Goal: Task Accomplishment & Management: Use online tool/utility

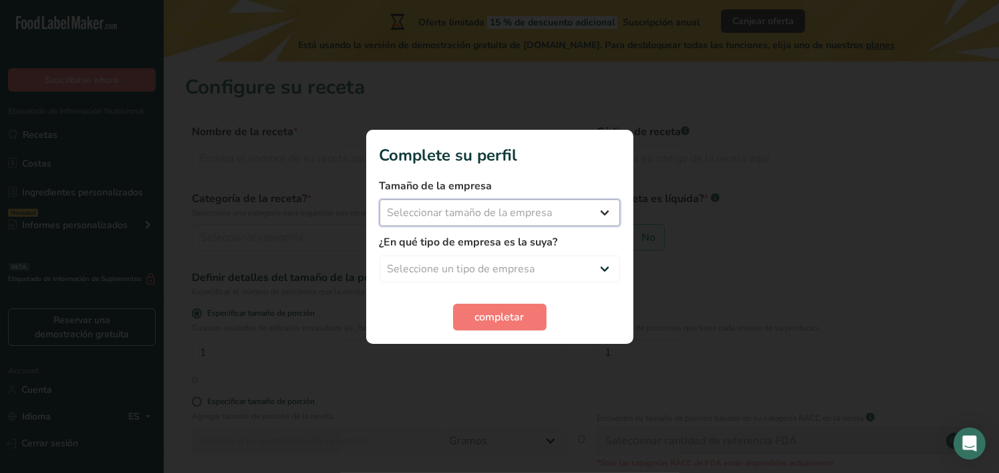
click at [545, 213] on select "Seleccionar tamaño de la empresa Menos de 10 empleados De 10 a 50 empleados De …" at bounding box center [500, 212] width 241 height 27
select select "1"
click at [380, 199] on select "Seleccionar tamaño de la empresa Menos de 10 empleados De 10 a 50 empleados De …" at bounding box center [500, 212] width 241 height 27
click at [555, 264] on select "Seleccione un tipo de empresa Fabricante de alimentos envasados Restaurante y c…" at bounding box center [500, 268] width 241 height 27
select select "2"
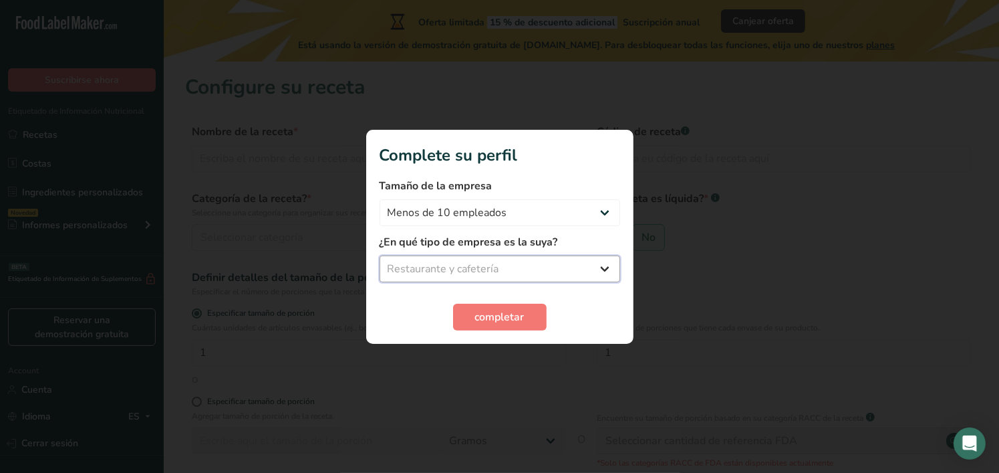
click at [380, 255] on select "Seleccione un tipo de empresa Fabricante de alimentos envasados Restaurante y c…" at bounding box center [500, 268] width 241 height 27
click at [489, 325] on button "completar" at bounding box center [500, 316] width 94 height 27
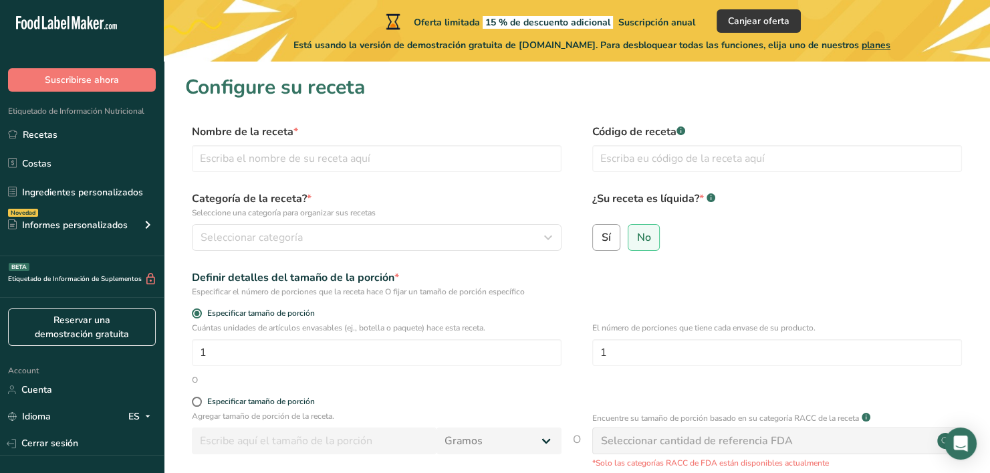
click at [607, 239] on span "Sí" at bounding box center [606, 237] width 9 height 13
click at [602, 239] on input "Sí" at bounding box center [597, 237] width 9 height 9
radio input "true"
radio input "false"
select select "22"
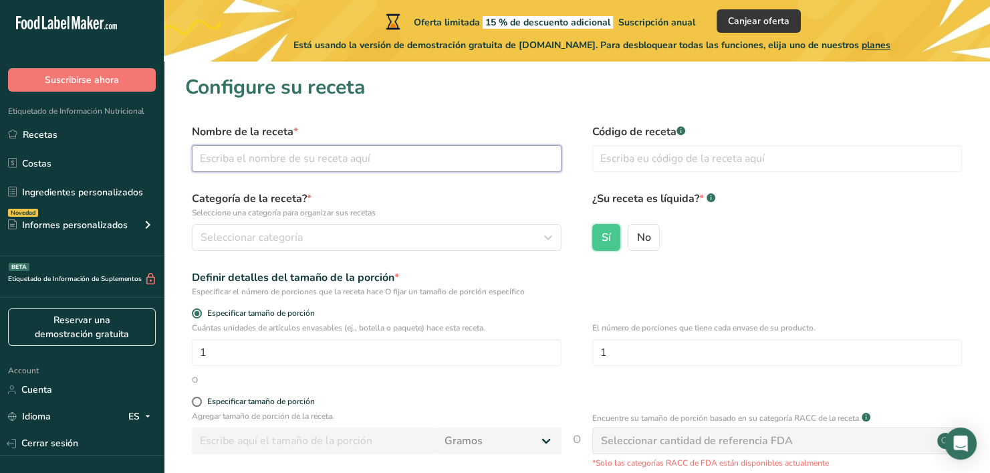
click at [473, 152] on input "text" at bounding box center [377, 158] width 370 height 27
type input "Spooky Coffe"
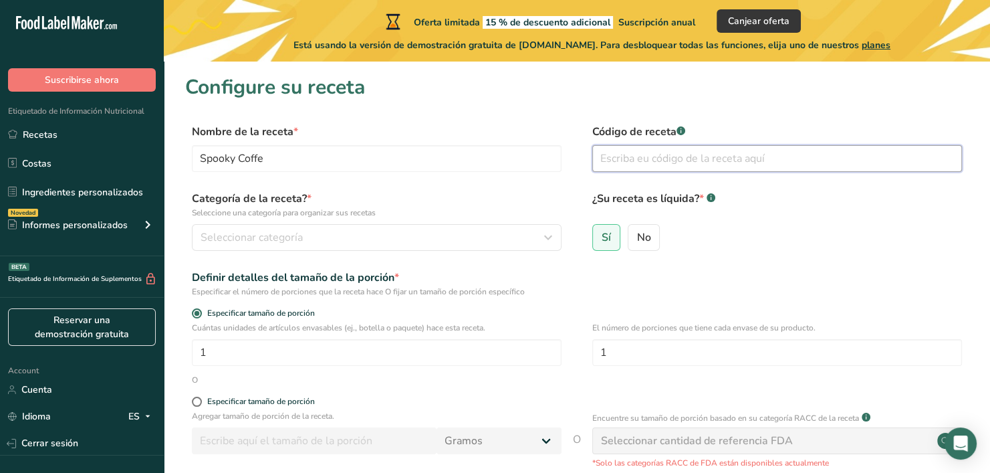
click at [622, 160] on input "text" at bounding box center [777, 158] width 370 height 27
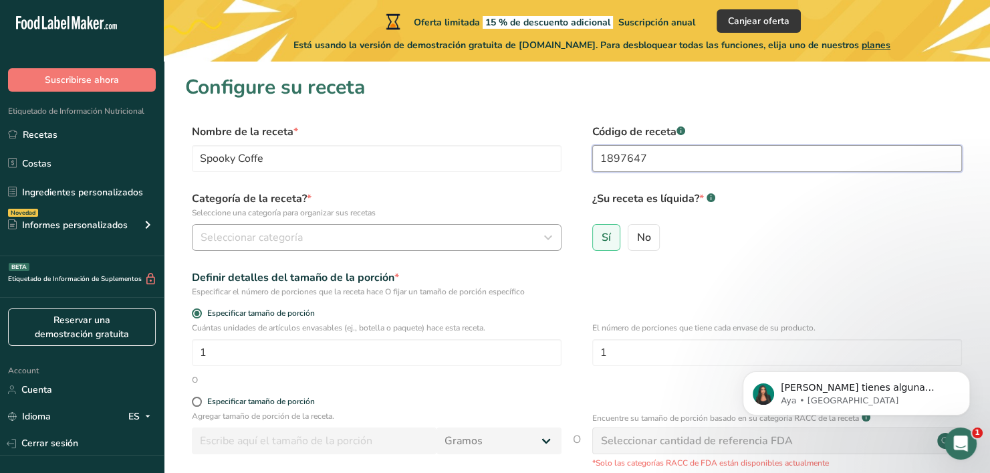
type input "1897647"
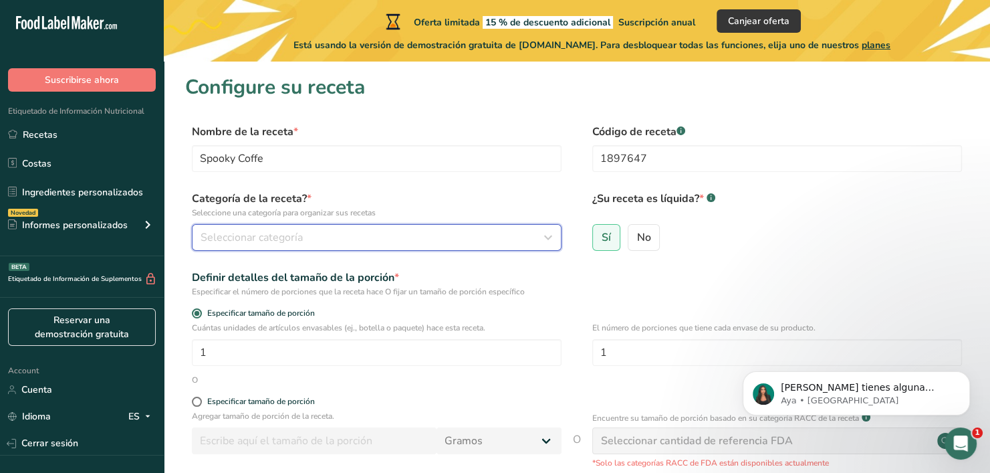
click at [321, 233] on div "Seleccionar categoría" at bounding box center [373, 237] width 344 height 16
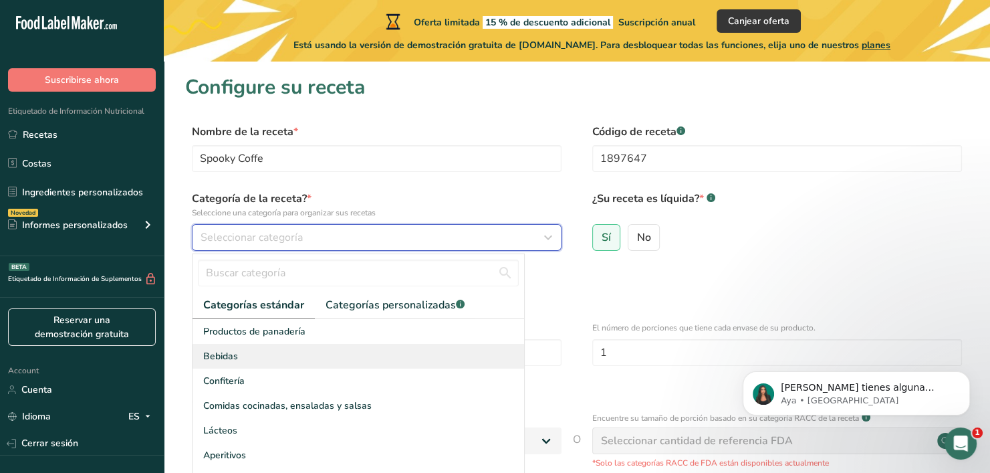
scroll to position [134, 0]
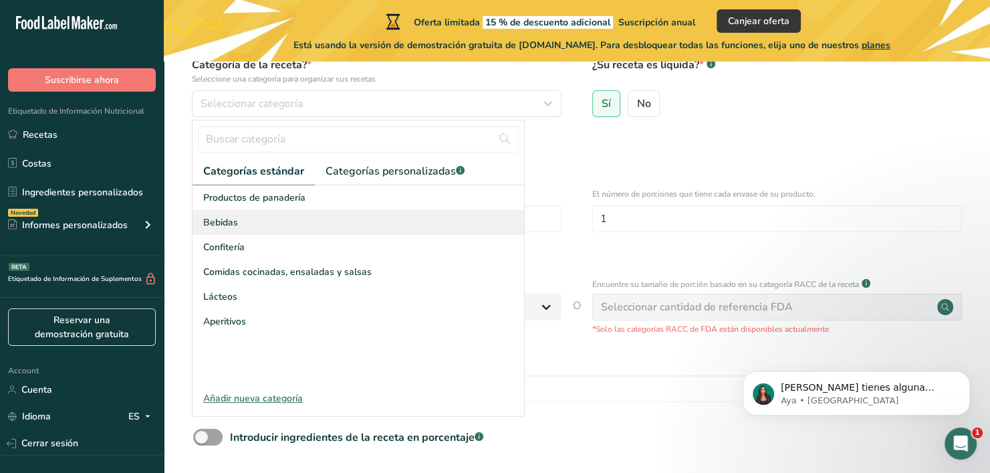
click at [235, 224] on span "Bebidas" at bounding box center [220, 222] width 35 height 14
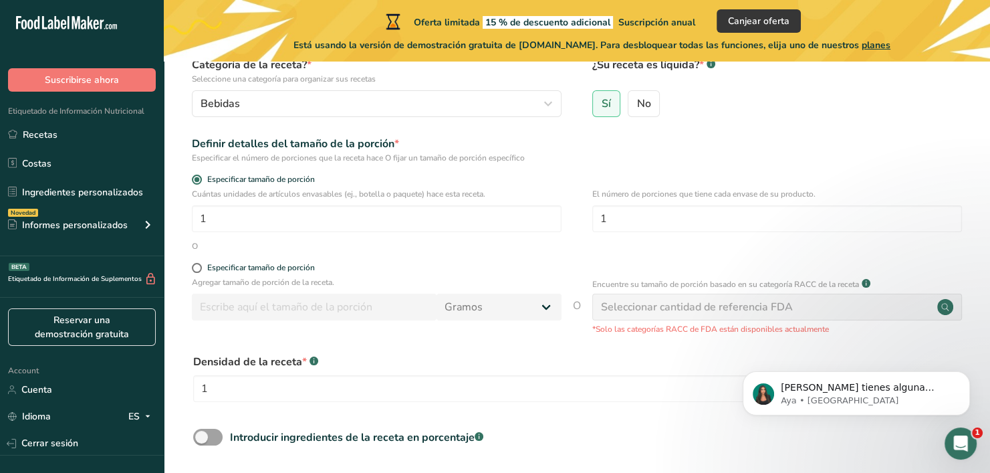
scroll to position [201, 0]
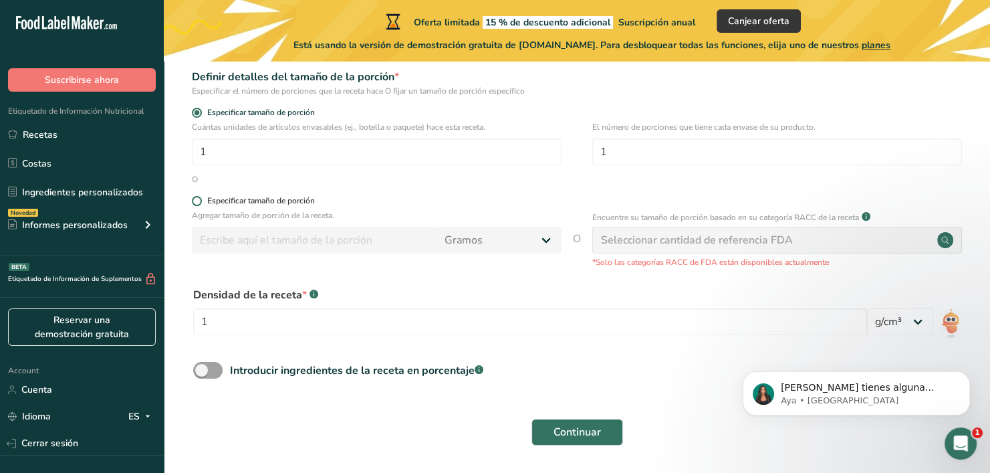
click at [193, 197] on span at bounding box center [197, 201] width 10 height 10
click at [193, 197] on input "Especificar tamaño de porción" at bounding box center [196, 201] width 9 height 9
radio input "true"
radio input "false"
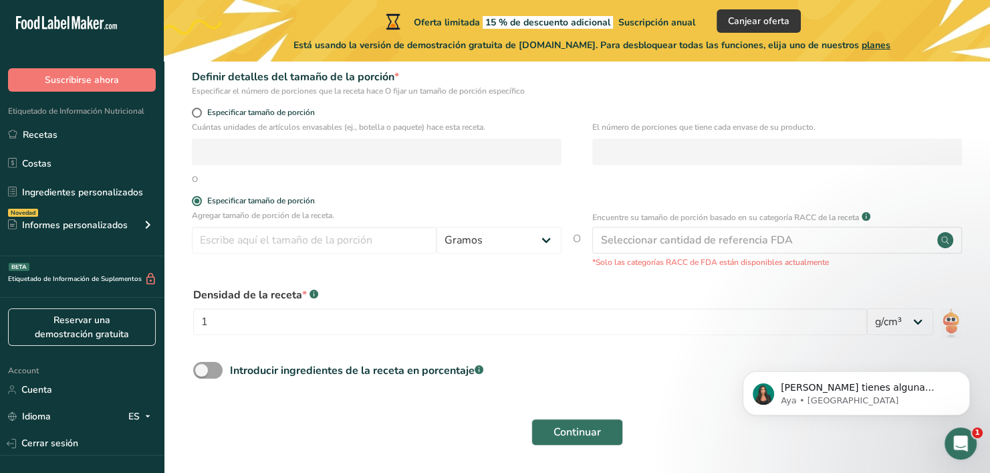
click at [199, 207] on div "Especificar tamaño de porción" at bounding box center [377, 202] width 370 height 13
click at [194, 111] on span at bounding box center [197, 113] width 10 height 10
click at [194, 111] on input "Especificar tamaño de porción" at bounding box center [196, 112] width 9 height 9
radio input "true"
radio input "false"
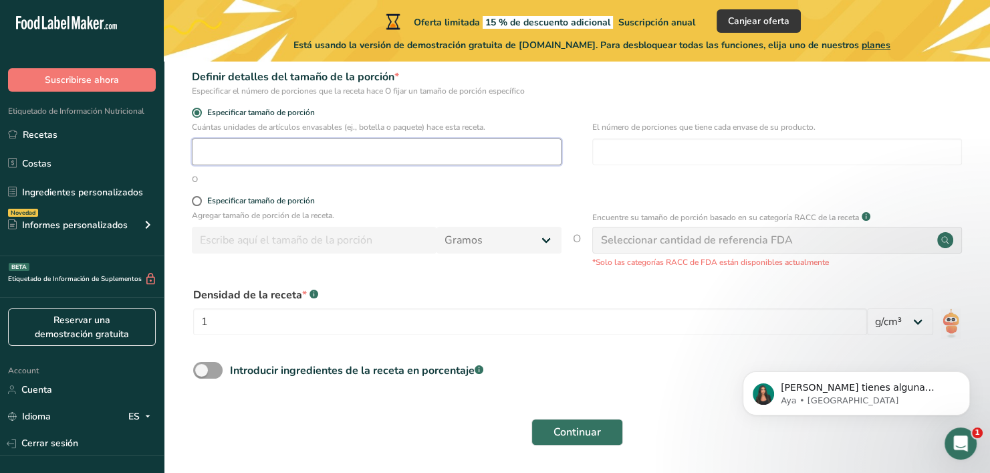
click at [299, 158] on input "number" at bounding box center [377, 151] width 370 height 27
type input "1"
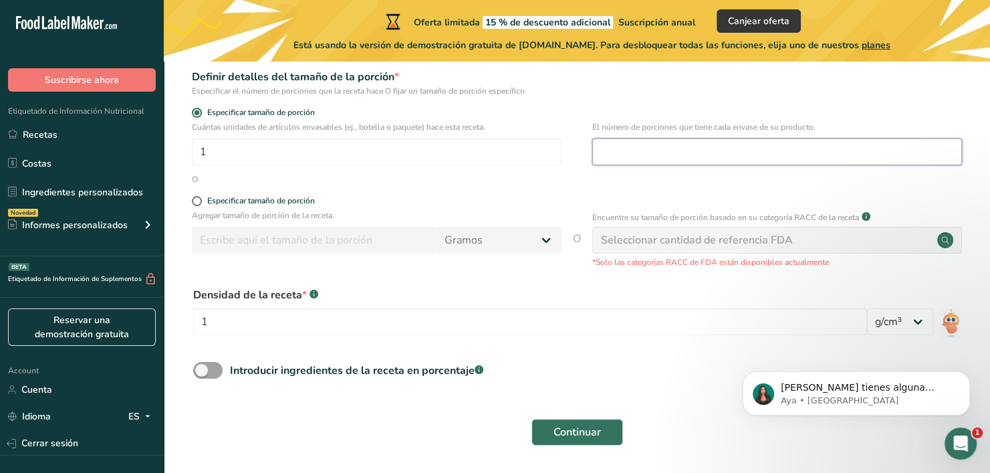
click at [609, 162] on input "number" at bounding box center [777, 151] width 370 height 27
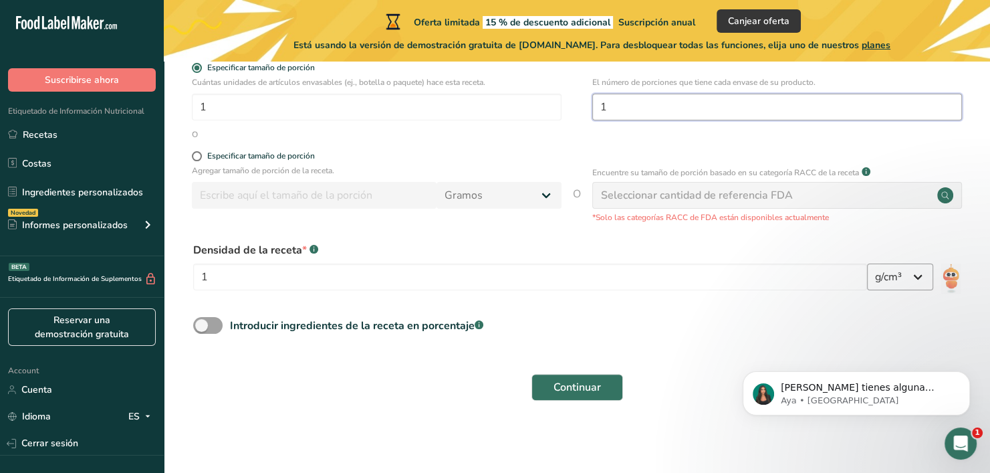
type input "1"
click at [915, 282] on select "lb/pie³ g/cm³" at bounding box center [900, 276] width 66 height 27
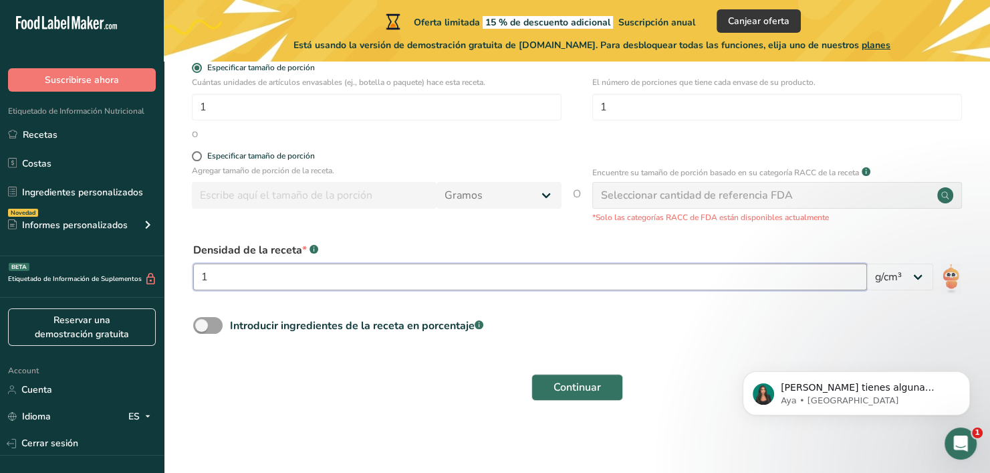
click at [630, 279] on input "1" at bounding box center [530, 276] width 674 height 27
type input "50"
click at [205, 326] on span at bounding box center [207, 325] width 29 height 17
click at [202, 326] on input "Introducir ingredientes de la receta en porcentaje .a-a{fill:#347362;}.b-a{fill…" at bounding box center [197, 325] width 9 height 9
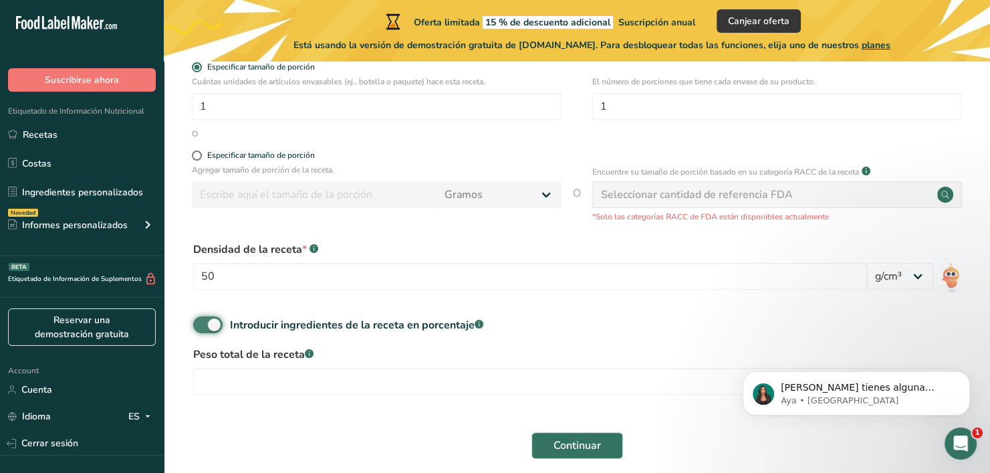
scroll to position [305, 0]
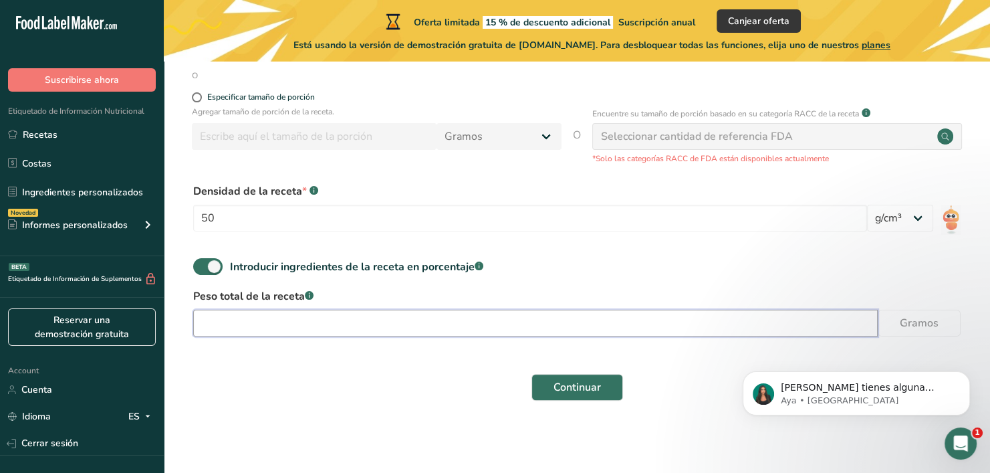
click at [266, 319] on input "number" at bounding box center [535, 322] width 684 height 27
click at [200, 261] on span at bounding box center [207, 266] width 29 height 17
click at [200, 262] on input "Introducir ingredientes de la receta en porcentaje .a-a{fill:#347362;}.b-a{fill…" at bounding box center [197, 266] width 9 height 9
checkbox input "false"
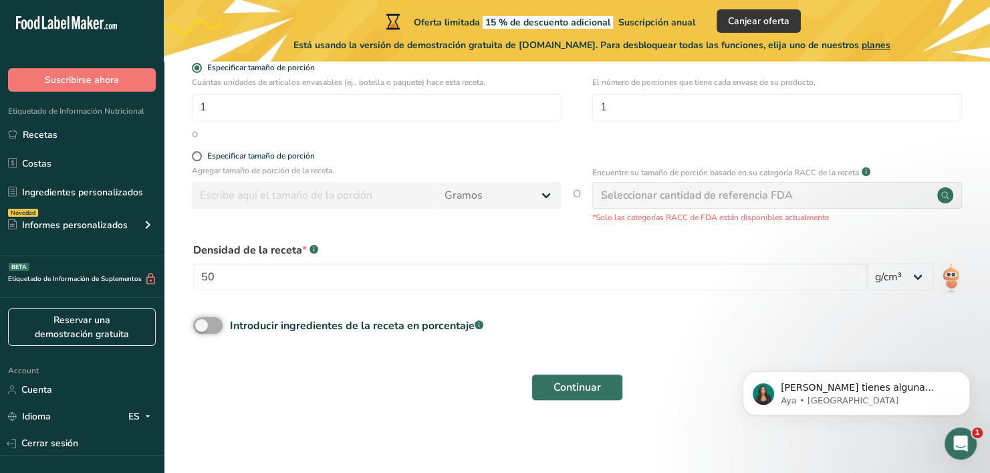
scroll to position [246, 0]
click at [555, 383] on span "Continuar" at bounding box center [576, 387] width 47 height 16
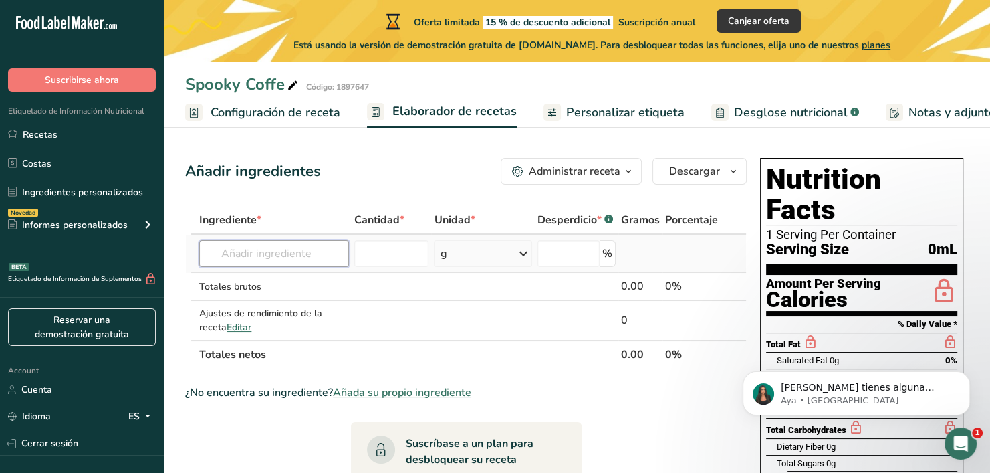
click at [329, 256] on input "text" at bounding box center [273, 253] width 149 height 27
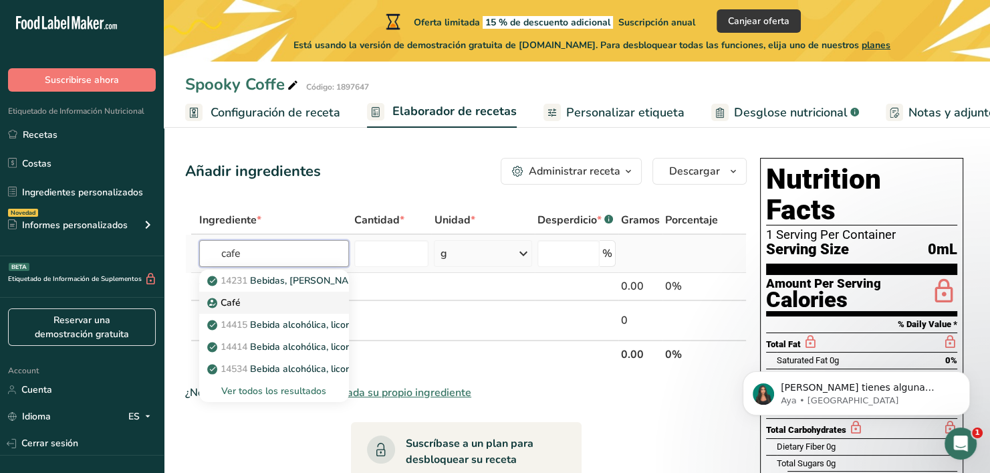
type input "cafe"
click at [309, 300] on div "Café" at bounding box center [263, 302] width 106 height 14
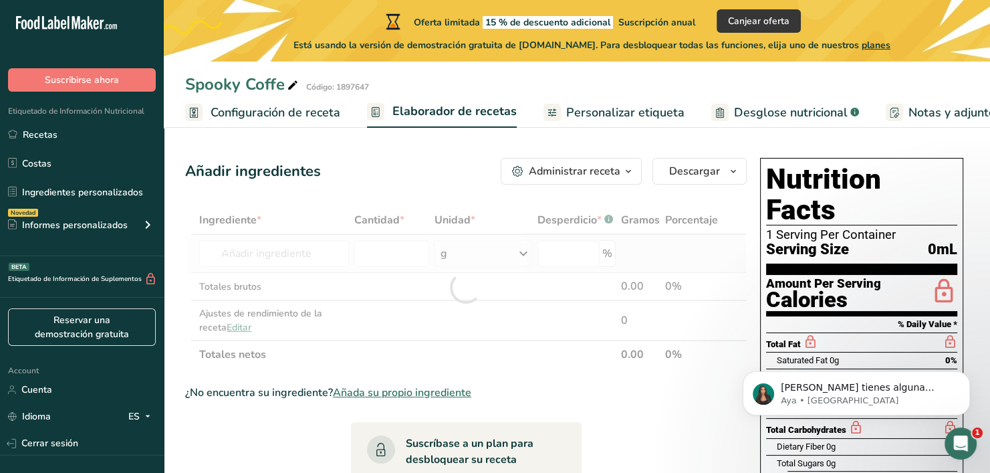
type input "Coffee"
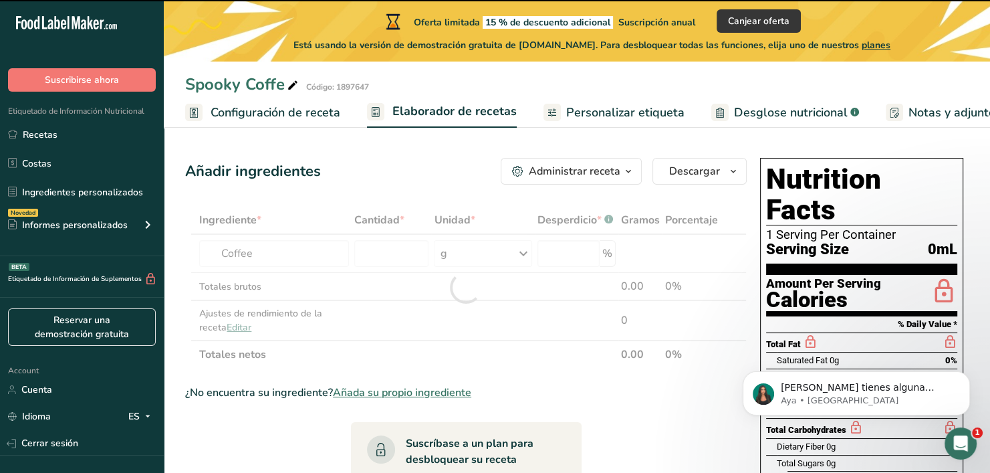
type input "0"
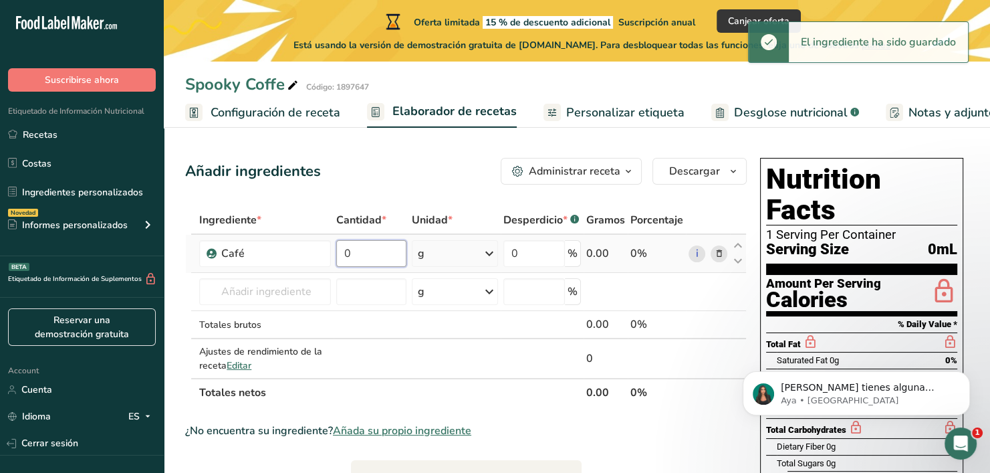
click at [392, 259] on input "0" at bounding box center [371, 253] width 70 height 27
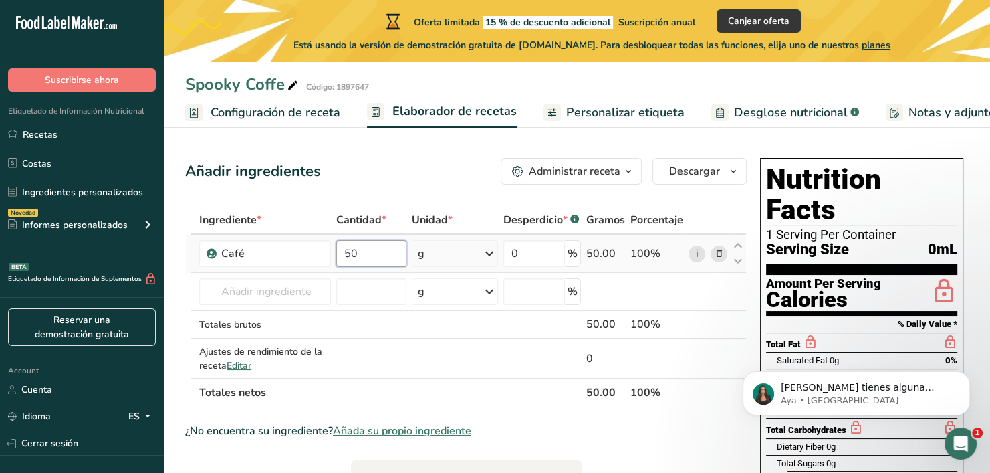
type input "50"
click at [483, 250] on div "Ingrediente * Cantidad * Unidad * Desperdicio * .a-a{fill:#347362;}.b-a{fill:#f…" at bounding box center [465, 306] width 561 height 201
click at [446, 328] on td at bounding box center [455, 325] width 92 height 28
click at [320, 299] on input "text" at bounding box center [265, 291] width 132 height 27
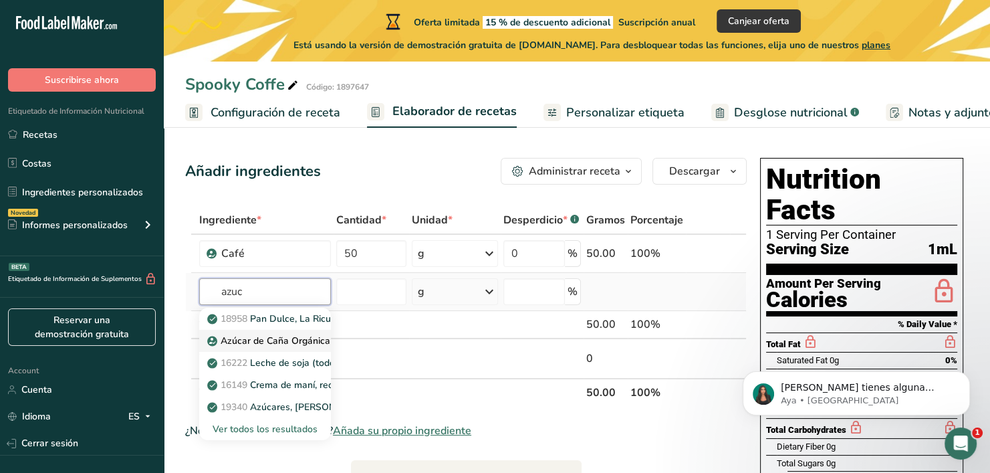
type input "azuc"
click at [300, 342] on p "Azúcar de Caña Orgánica" at bounding box center [270, 341] width 120 height 14
type input "Organic Cane Sugar"
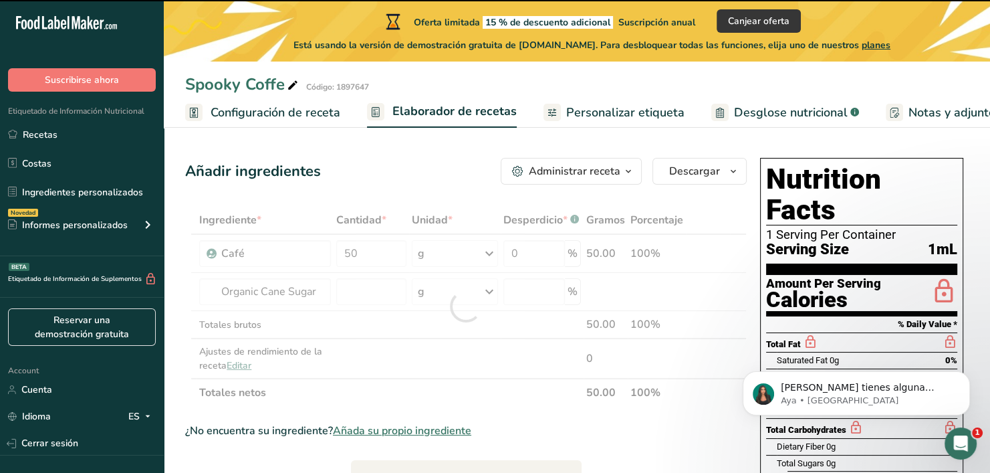
type input "0"
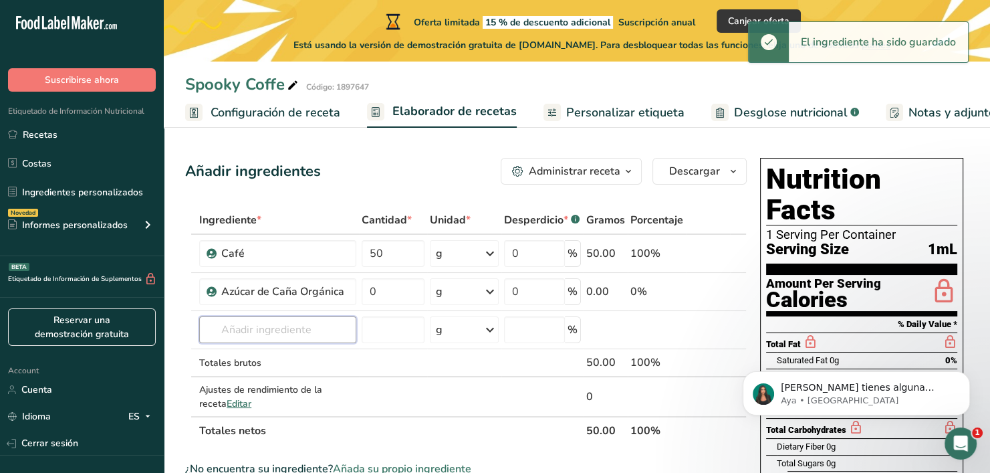
click at [321, 326] on input "text" at bounding box center [277, 329] width 157 height 27
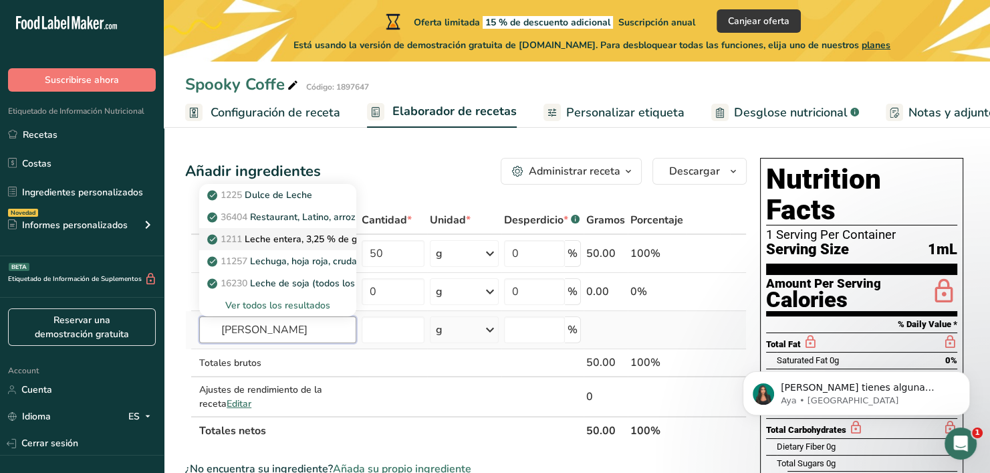
type input "[PERSON_NAME]"
click at [288, 235] on p "1211 Leche entera, 3,25 % de grasa láctea, sin vitamina A ni vitamina D añadidas" at bounding box center [390, 239] width 360 height 14
type input "Milk, whole, 3.25% milkfat, without added vitamin A and [MEDICAL_DATA]"
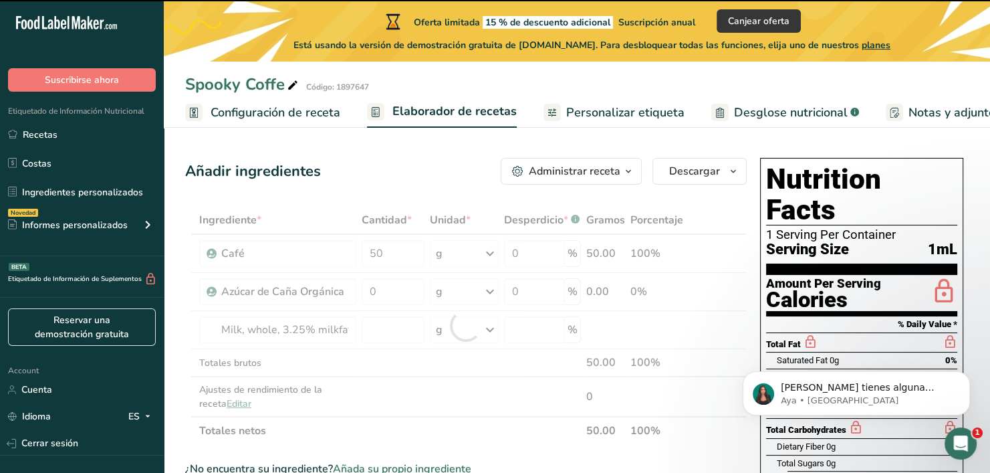
type input "0"
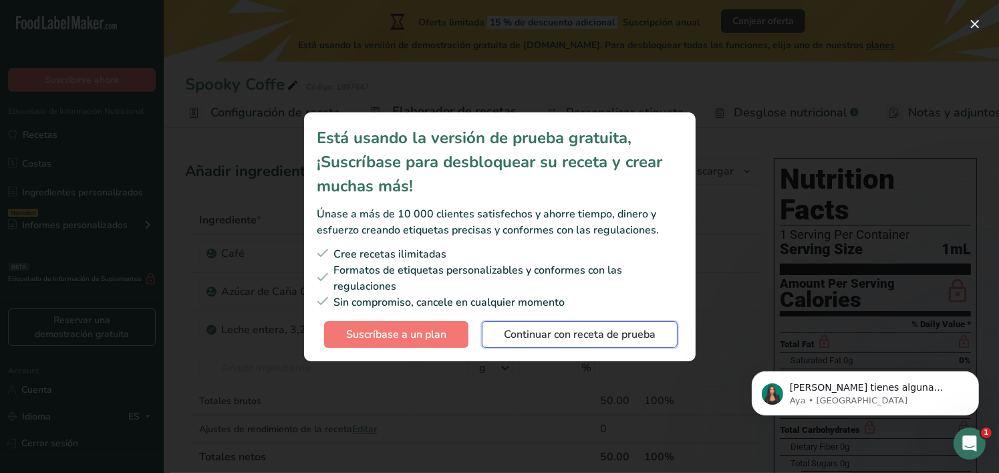
click at [553, 342] on span "Continuar con receta de prueba" at bounding box center [580, 334] width 152 height 16
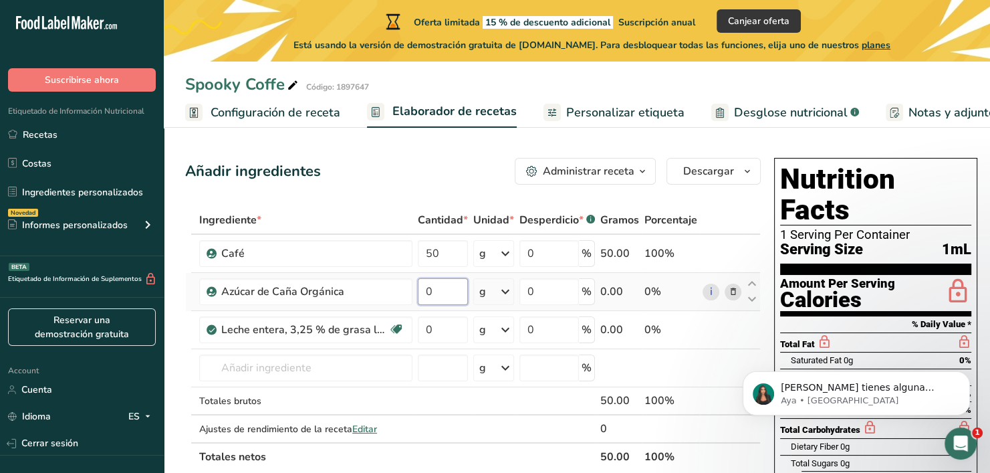
click at [451, 295] on input "0" at bounding box center [443, 291] width 50 height 27
type input "40"
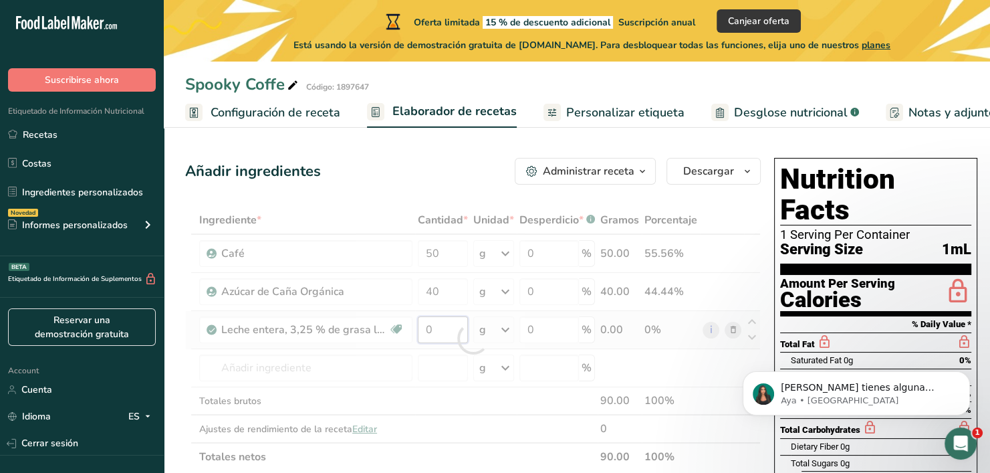
click at [455, 328] on div "Ingrediente * Cantidad * Unidad * Desperdicio * .a-a{fill:#347362;}.b-a{fill:#f…" at bounding box center [473, 338] width 576 height 265
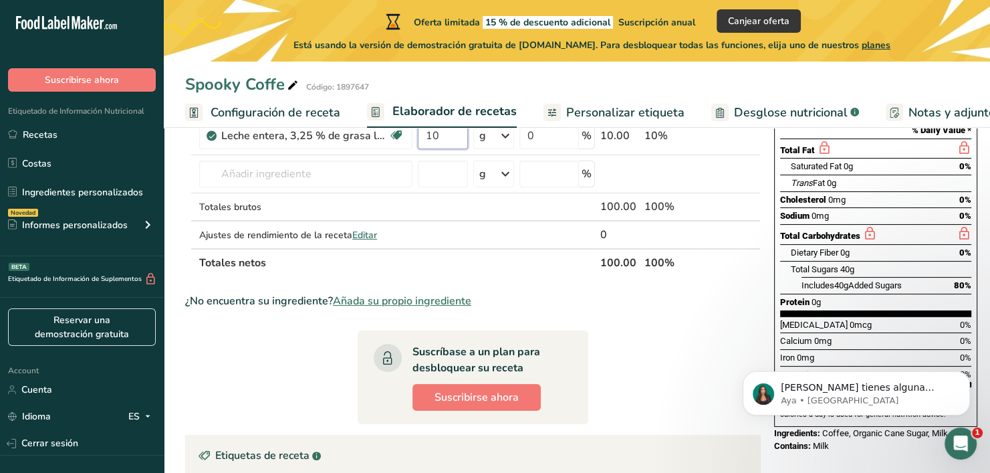
scroll to position [127, 0]
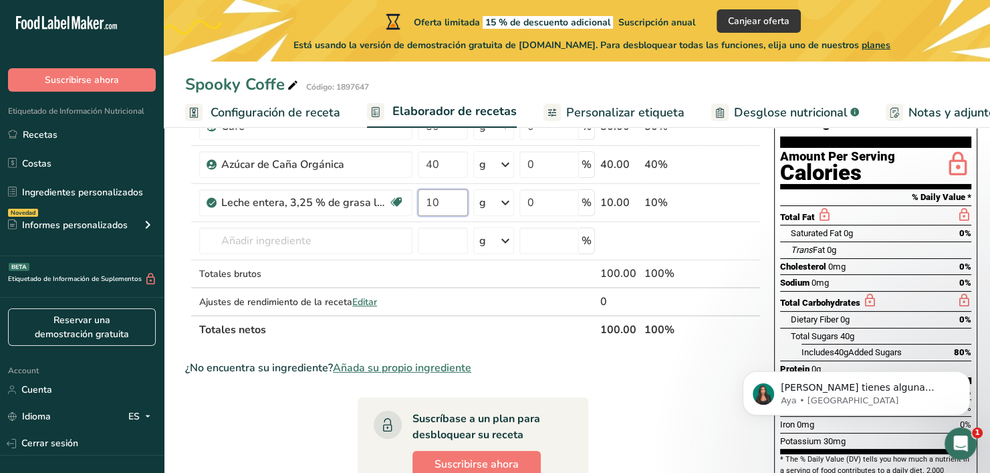
type input "10"
click at [571, 108] on div "Spooky Coffe Código: 1897647 Configuración de receta Elaborador de recetas Pers…" at bounding box center [577, 373] width 826 height 739
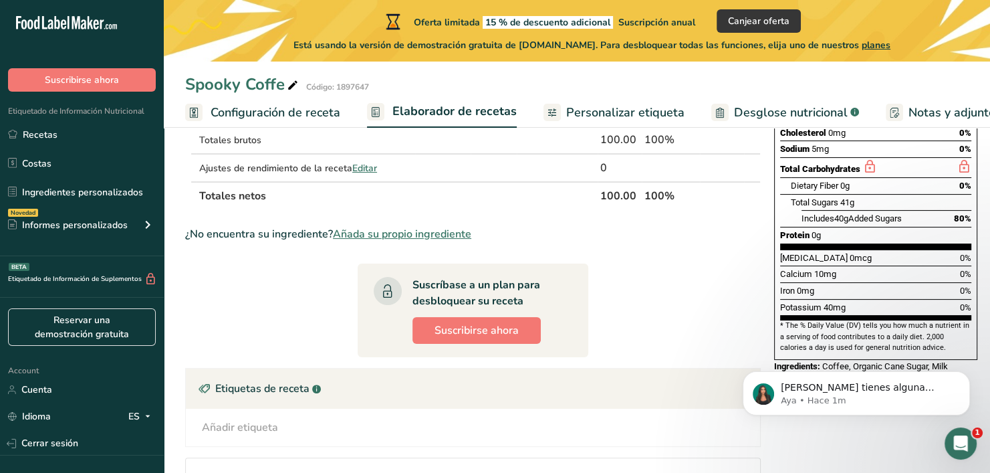
scroll to position [394, 0]
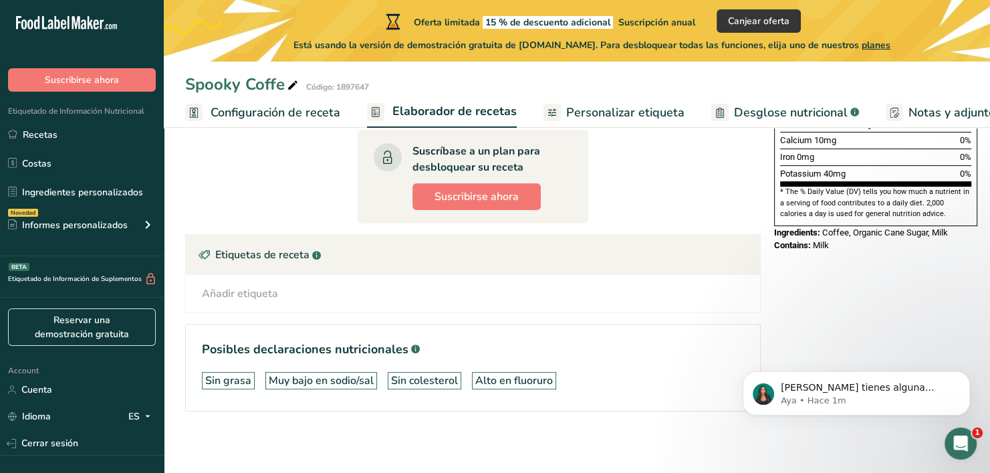
click at [598, 112] on span "Personalizar etiqueta" at bounding box center [625, 113] width 118 height 18
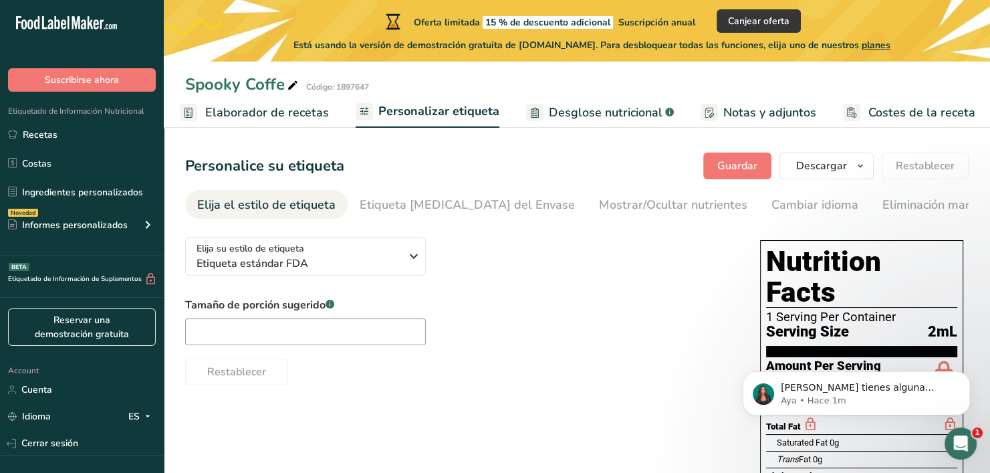
click at [555, 114] on span "Desglose nutricional" at bounding box center [606, 113] width 114 height 18
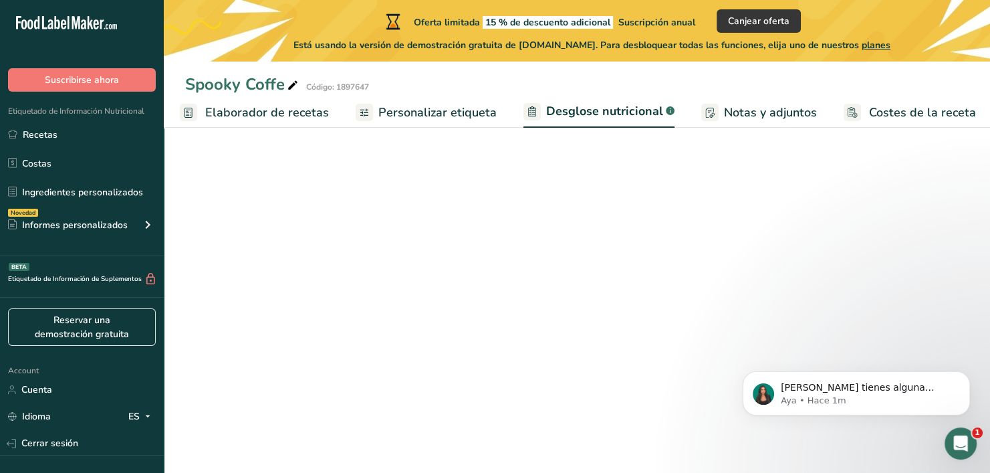
select select "Calories"
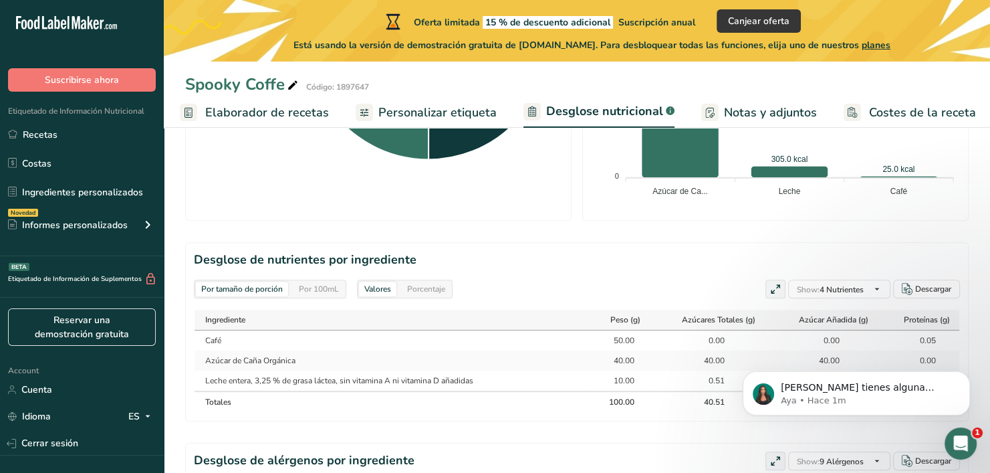
scroll to position [664, 0]
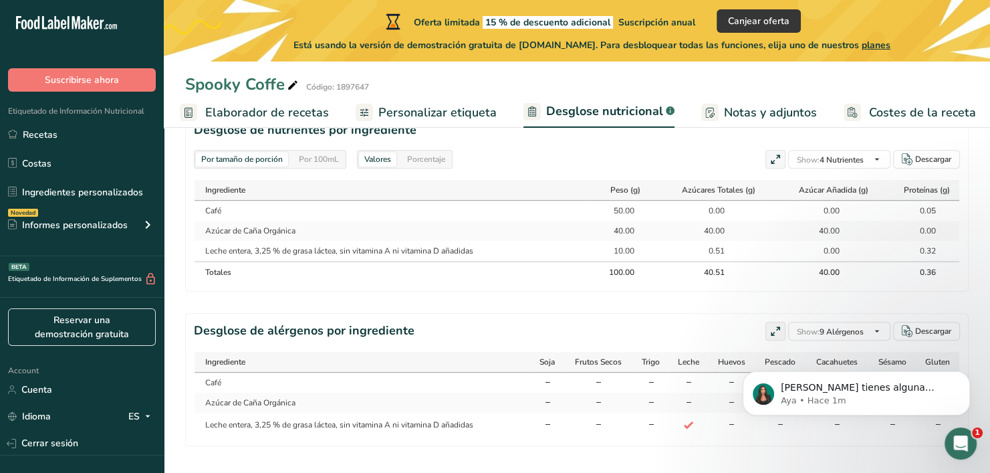
click at [770, 109] on span "Notas y adjuntos" at bounding box center [770, 113] width 93 height 18
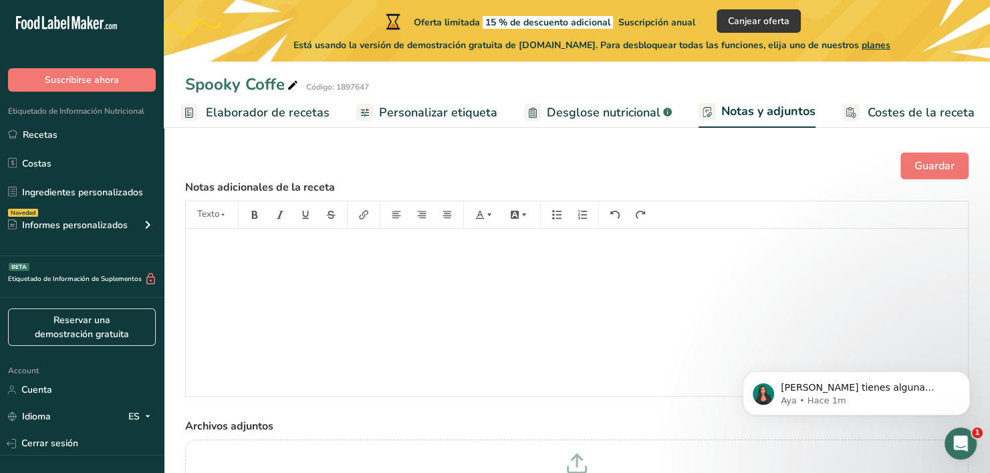
click at [906, 109] on span "Costes de la receta" at bounding box center [921, 113] width 107 height 18
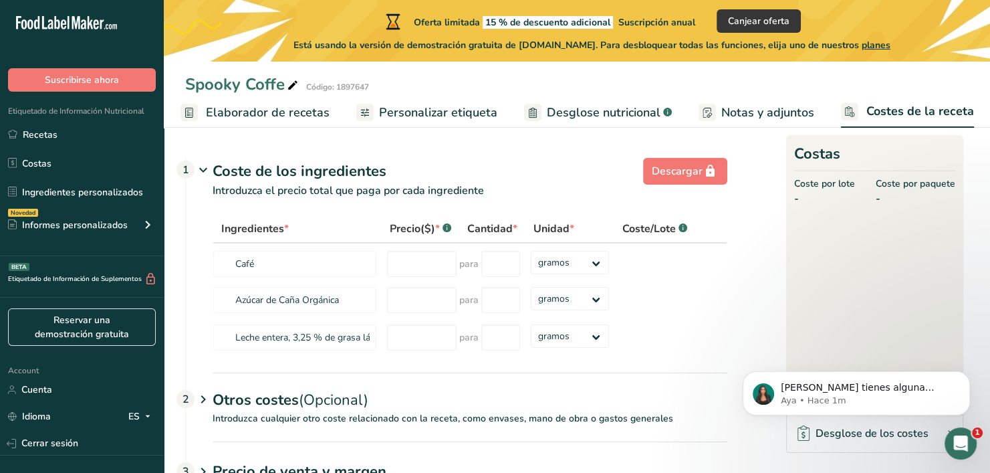
click at [297, 114] on span "Elaborador de recetas" at bounding box center [268, 113] width 124 height 18
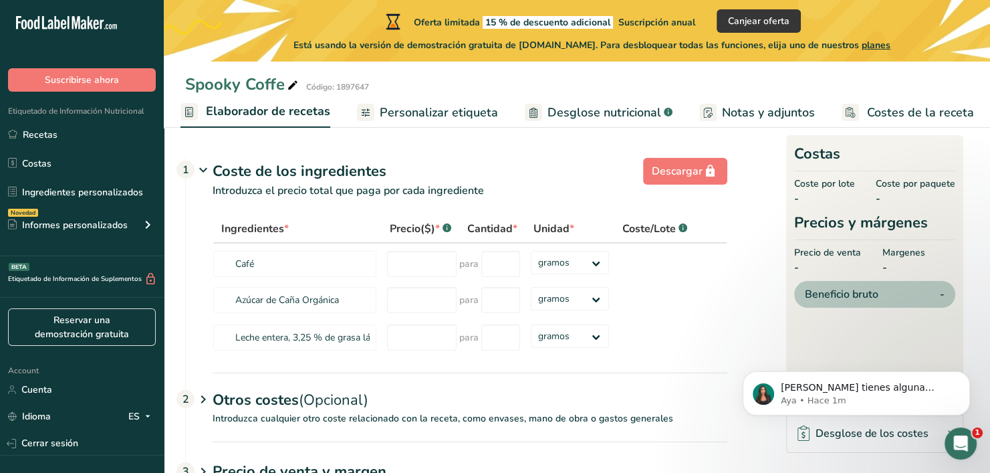
scroll to position [0, 185]
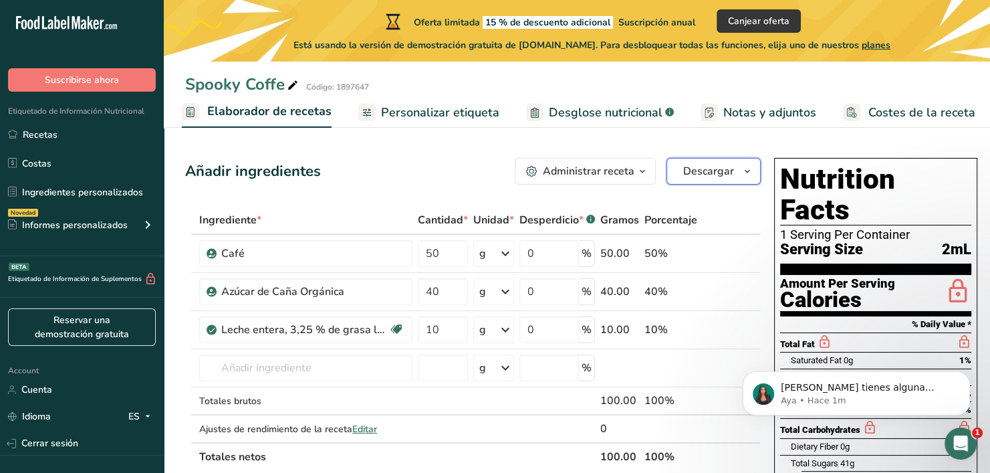
click at [703, 176] on span "Descargar" at bounding box center [708, 171] width 51 height 16
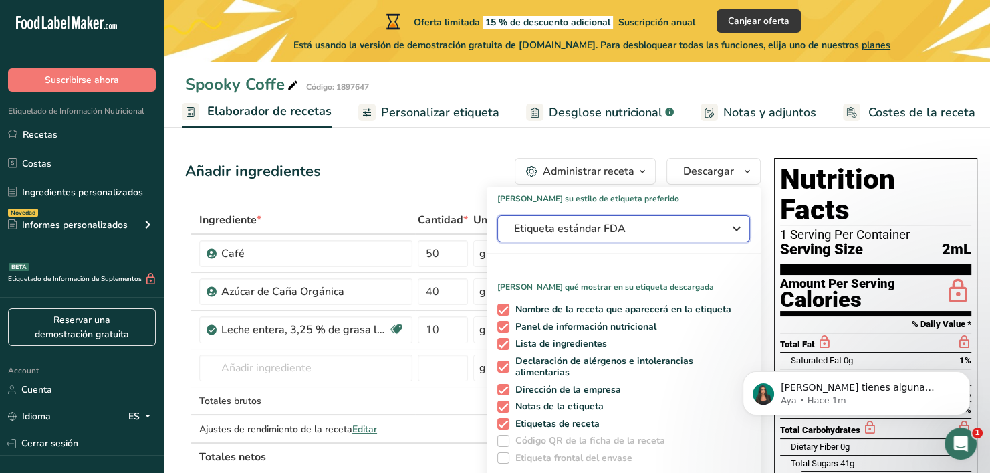
click at [658, 237] on button "Etiqueta estándar FDA" at bounding box center [623, 228] width 253 height 27
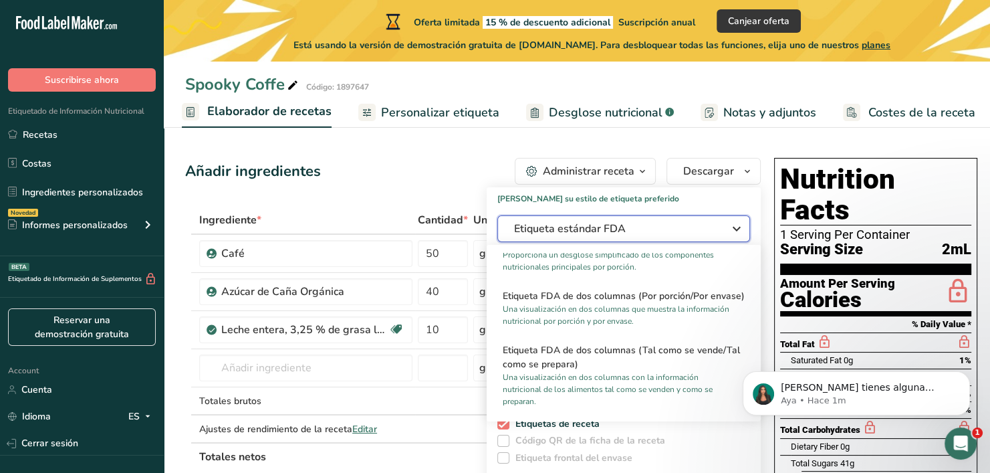
scroll to position [267, 0]
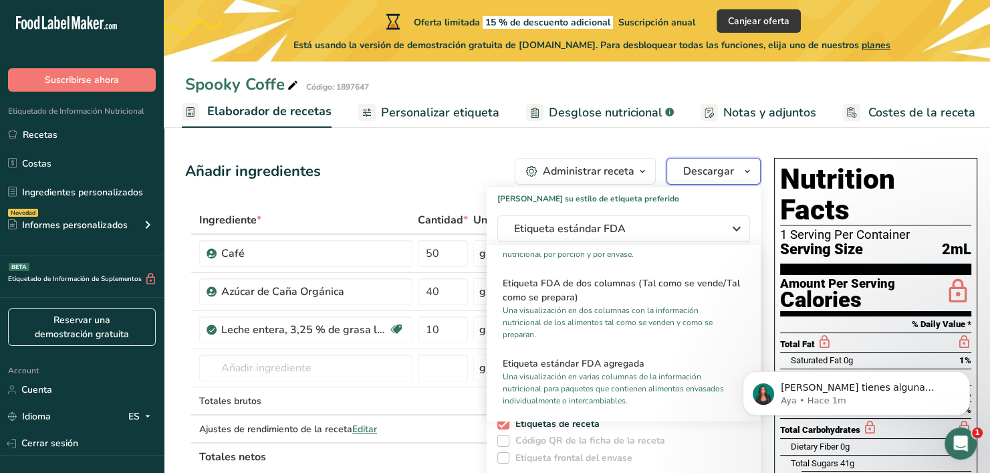
click at [719, 179] on button "Descargar" at bounding box center [713, 171] width 94 height 27
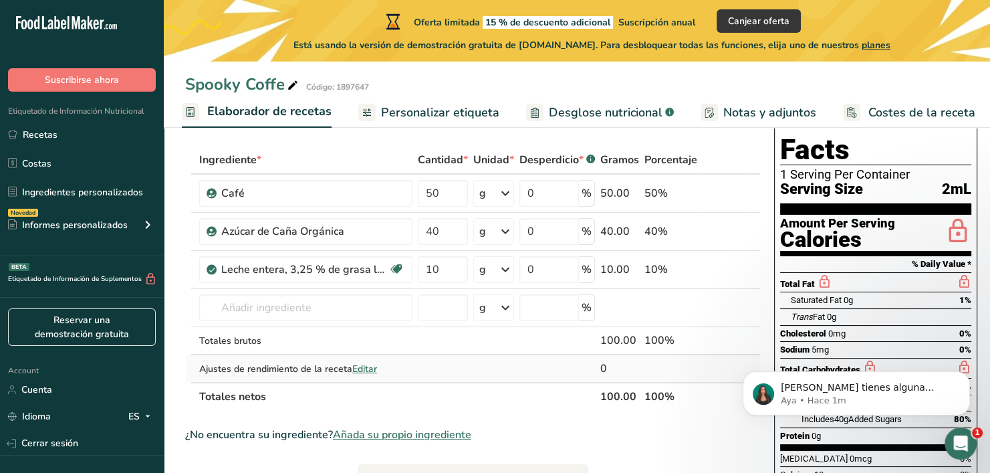
scroll to position [0, 0]
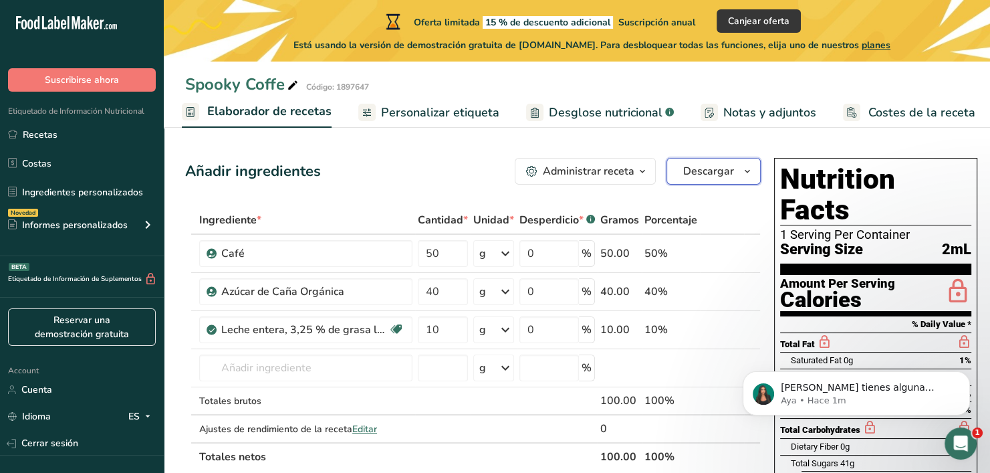
click at [710, 178] on span "Descargar" at bounding box center [708, 171] width 51 height 16
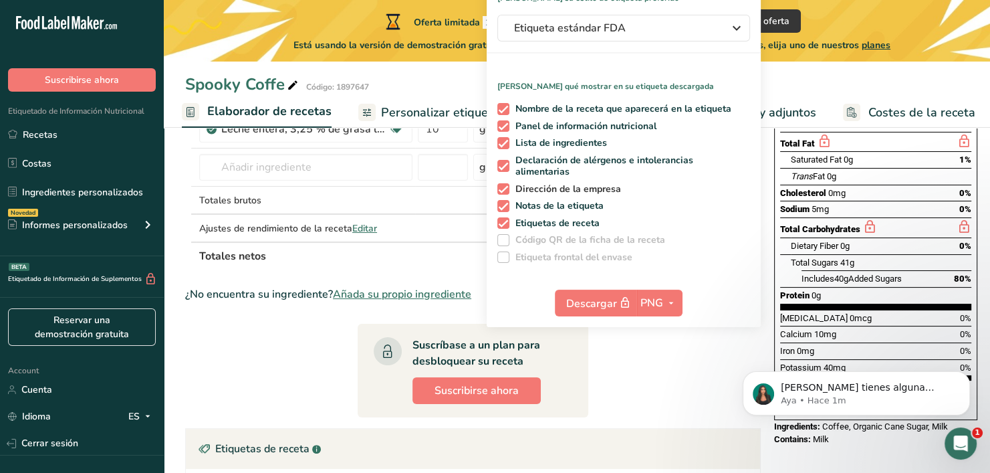
scroll to position [267, 0]
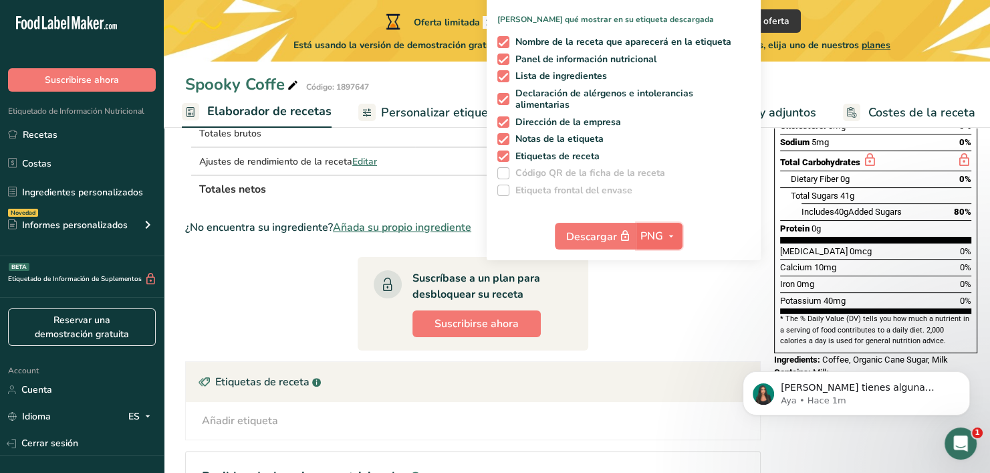
click at [653, 237] on span "PNG" at bounding box center [651, 236] width 23 height 16
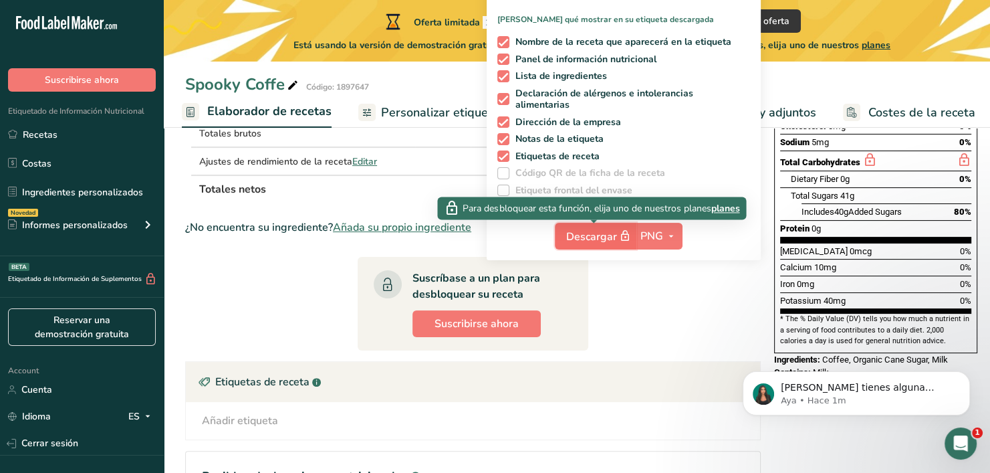
click at [602, 243] on span "Descargar" at bounding box center [599, 236] width 67 height 17
